Goal: Find specific page/section: Find specific page/section

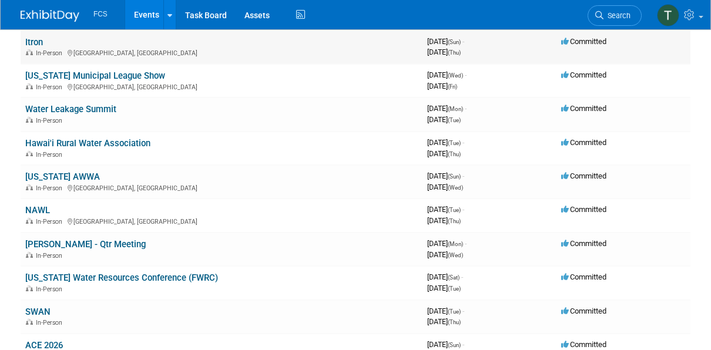
scroll to position [176, 0]
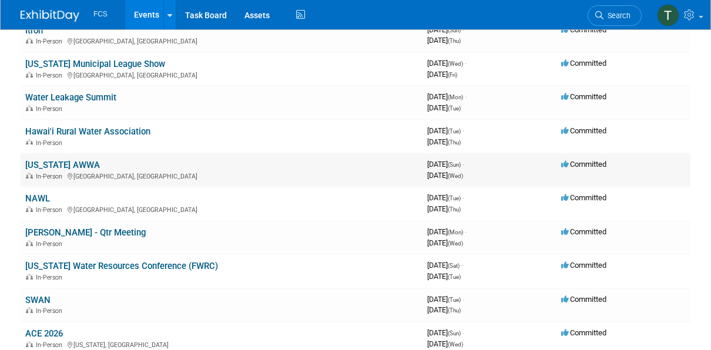
click at [48, 164] on link "[US_STATE] AWWA" at bounding box center [62, 165] width 75 height 11
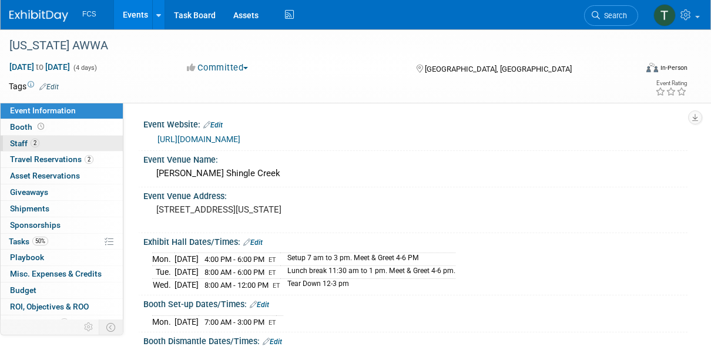
click at [21, 142] on span "Staff 2" at bounding box center [24, 143] width 29 height 9
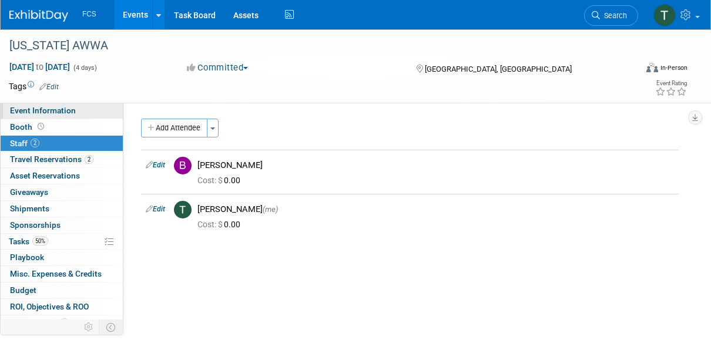
click at [37, 109] on span "Event Information" at bounding box center [43, 110] width 66 height 9
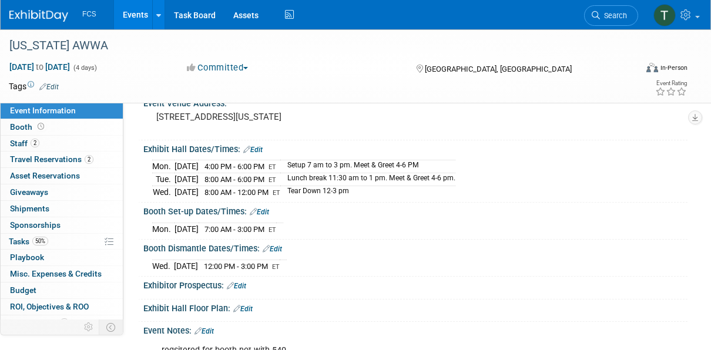
scroll to position [118, 0]
